Goal: Go to known website: Access a specific website the user already knows

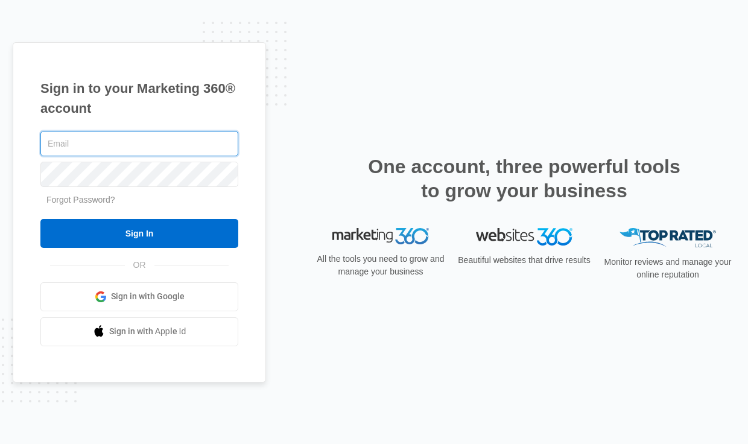
type input "[PERSON_NAME][EMAIL_ADDRESS][DOMAIN_NAME]"
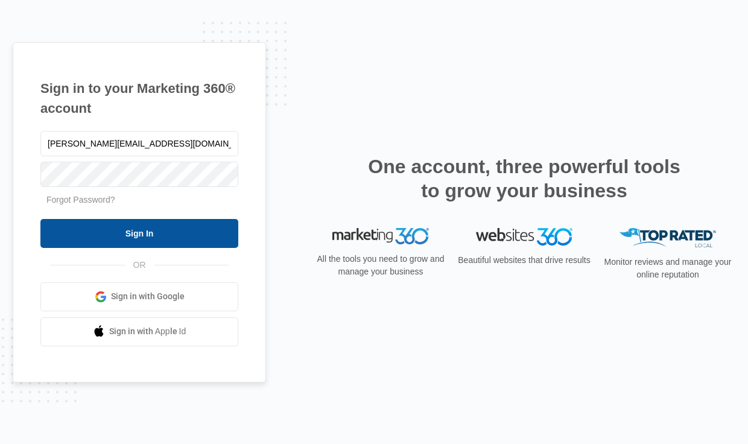
click at [160, 229] on input "Sign In" at bounding box center [139, 233] width 198 height 29
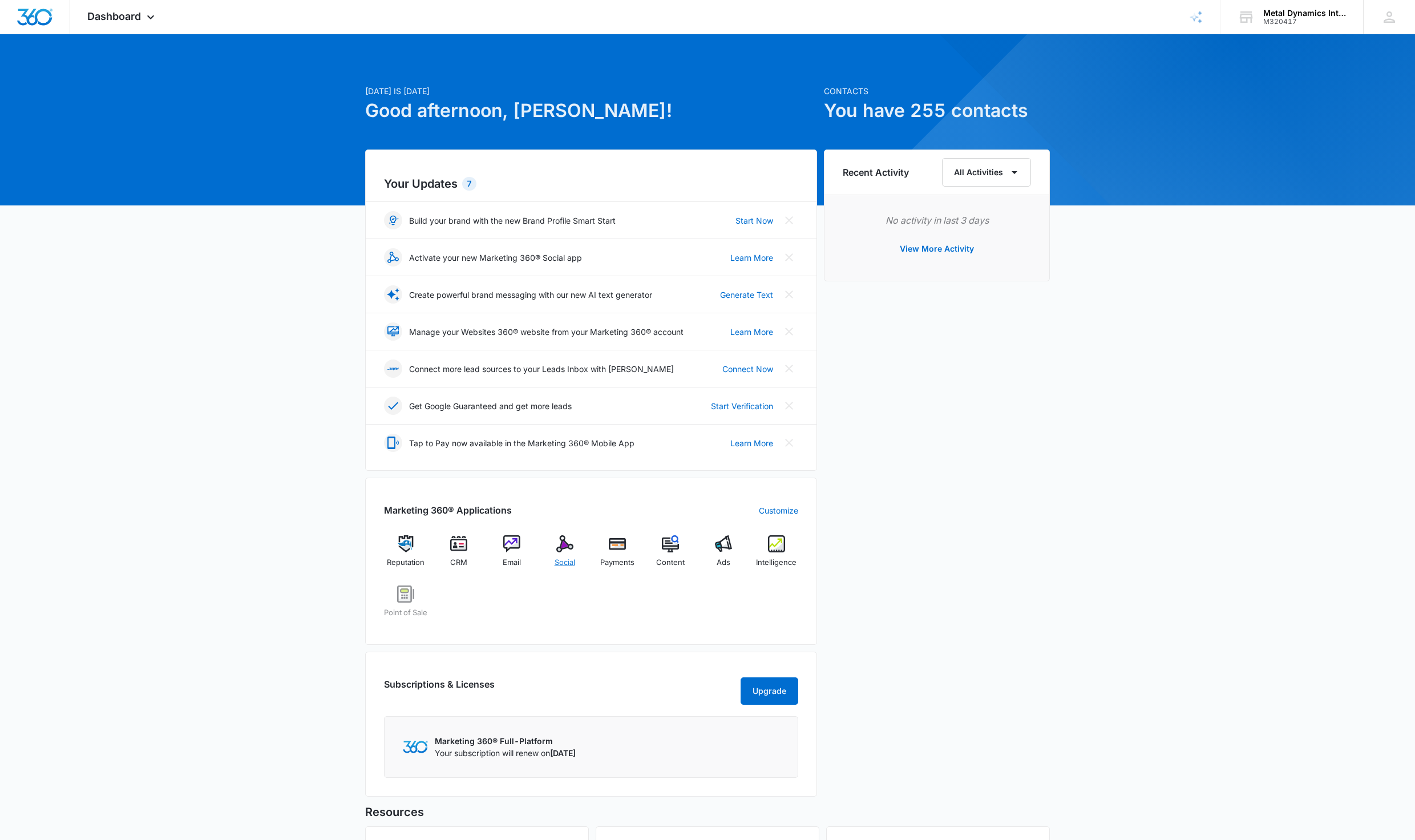
click at [561, 546] on img at bounding box center [565, 544] width 17 height 17
